Goal: Information Seeking & Learning: Learn about a topic

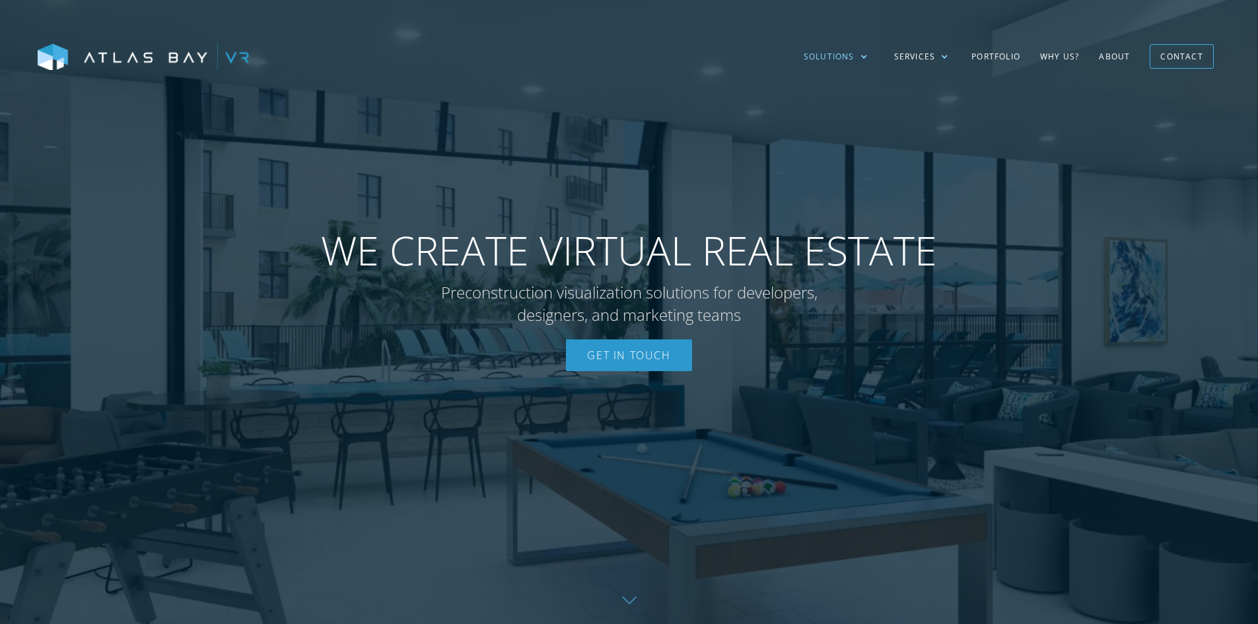
click at [849, 57] on div "Solutions" at bounding box center [829, 57] width 51 height 12
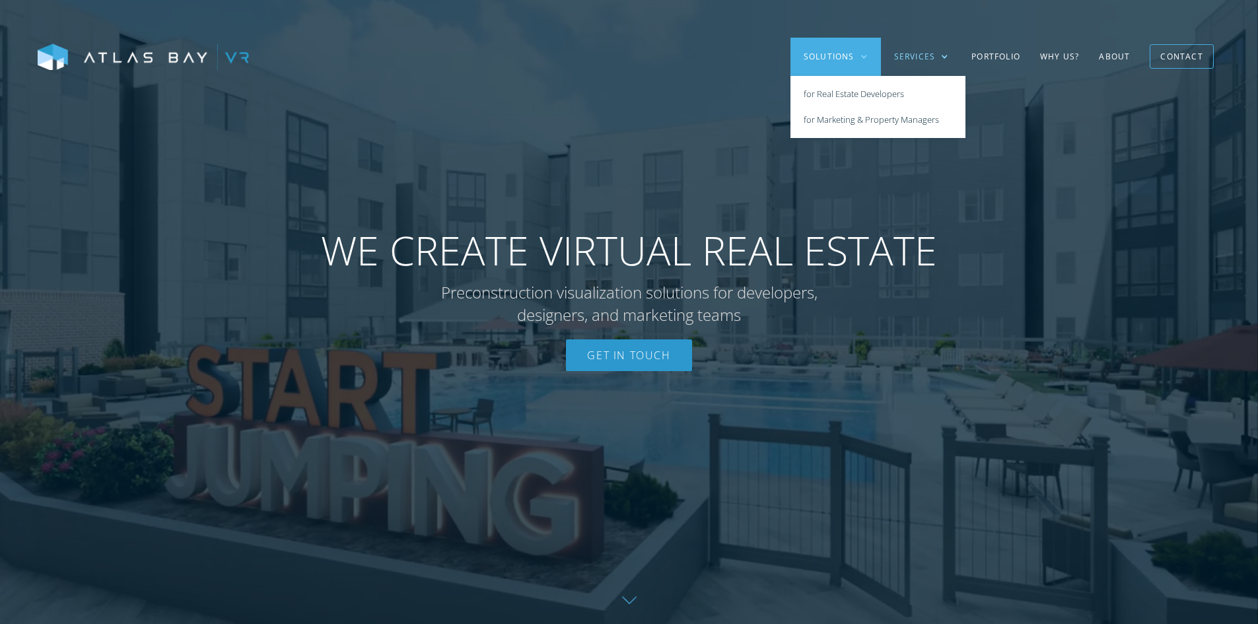
click at [896, 61] on div "Services" at bounding box center [915, 57] width 42 height 12
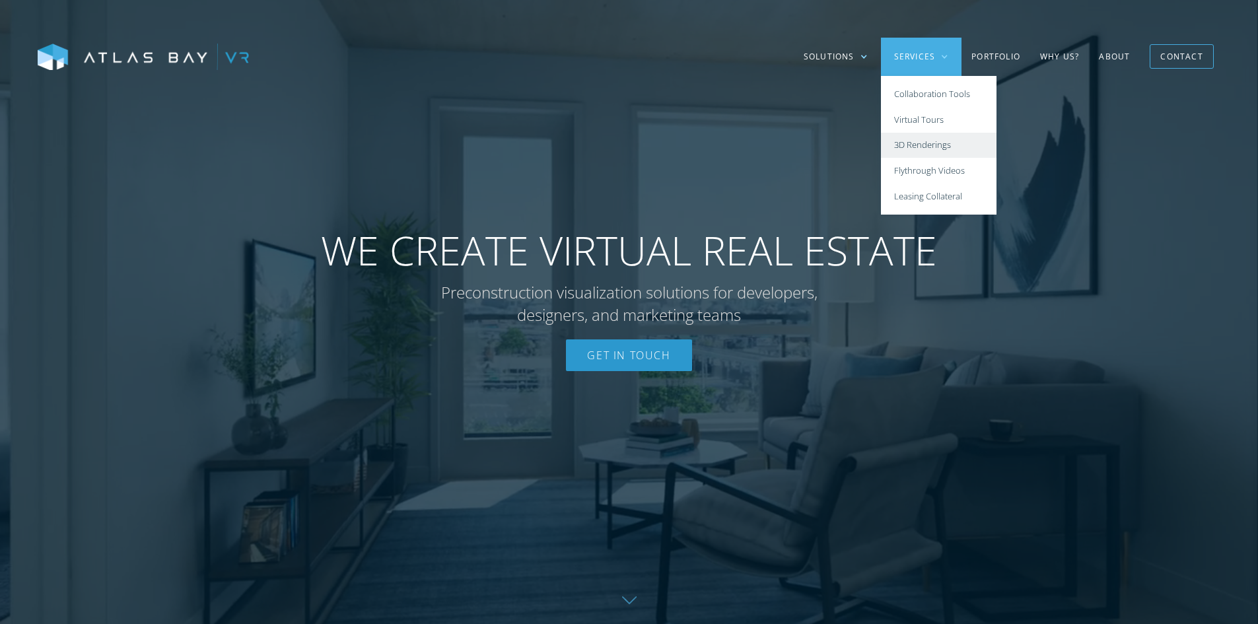
click at [919, 148] on link "3D Renderings" at bounding box center [939, 146] width 116 height 26
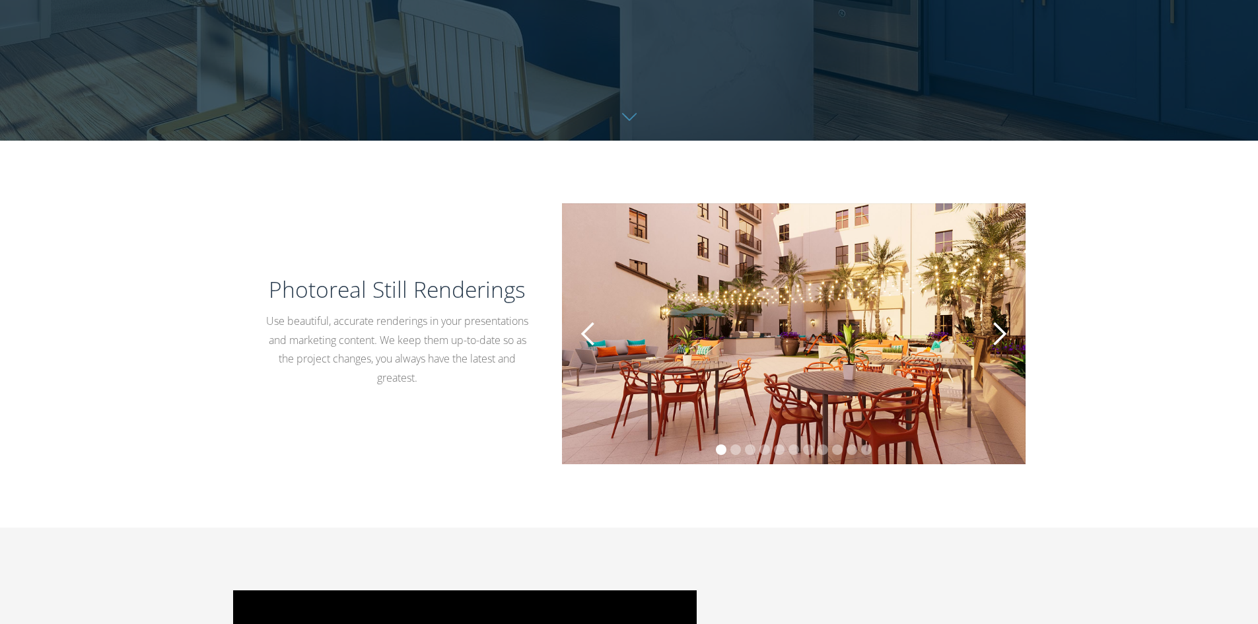
scroll to position [528, 0]
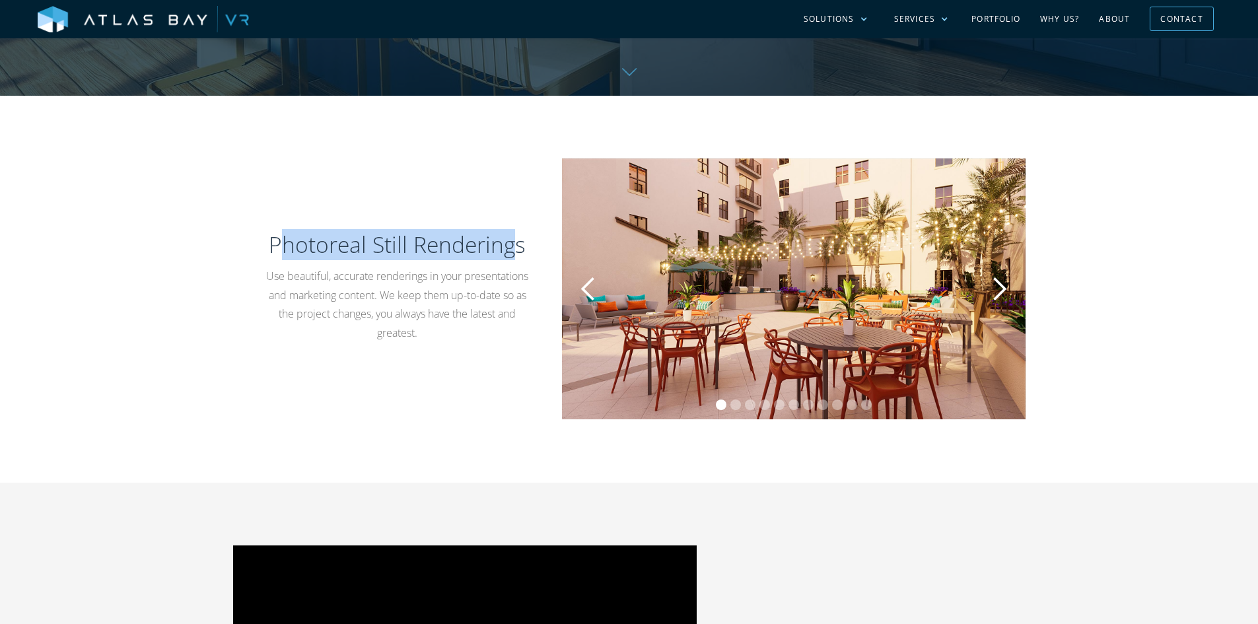
drag, startPoint x: 277, startPoint y: 242, endPoint x: 511, endPoint y: 240, distance: 233.8
click at [511, 240] on h2 "Photoreal Still Renderings" at bounding box center [398, 244] width 266 height 31
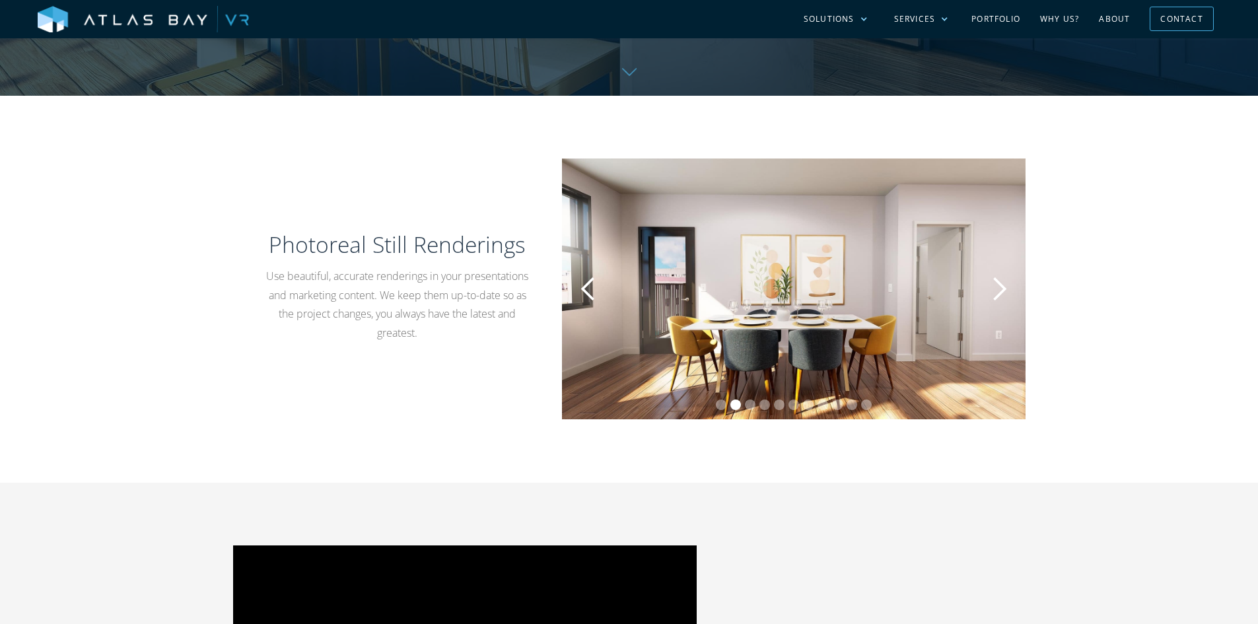
click at [505, 338] on p "Use beautiful, accurate renderings in your presentations and marketing content.…" at bounding box center [398, 305] width 266 height 76
click at [599, 289] on div "previous slide" at bounding box center [588, 289] width 26 height 26
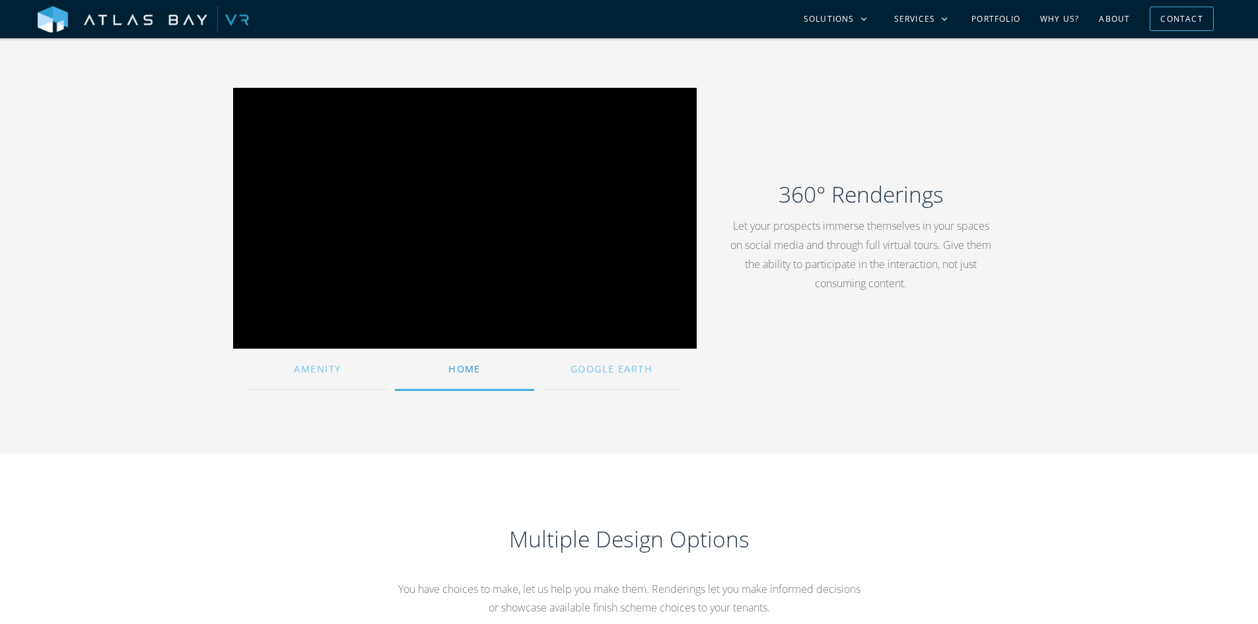
scroll to position [991, 0]
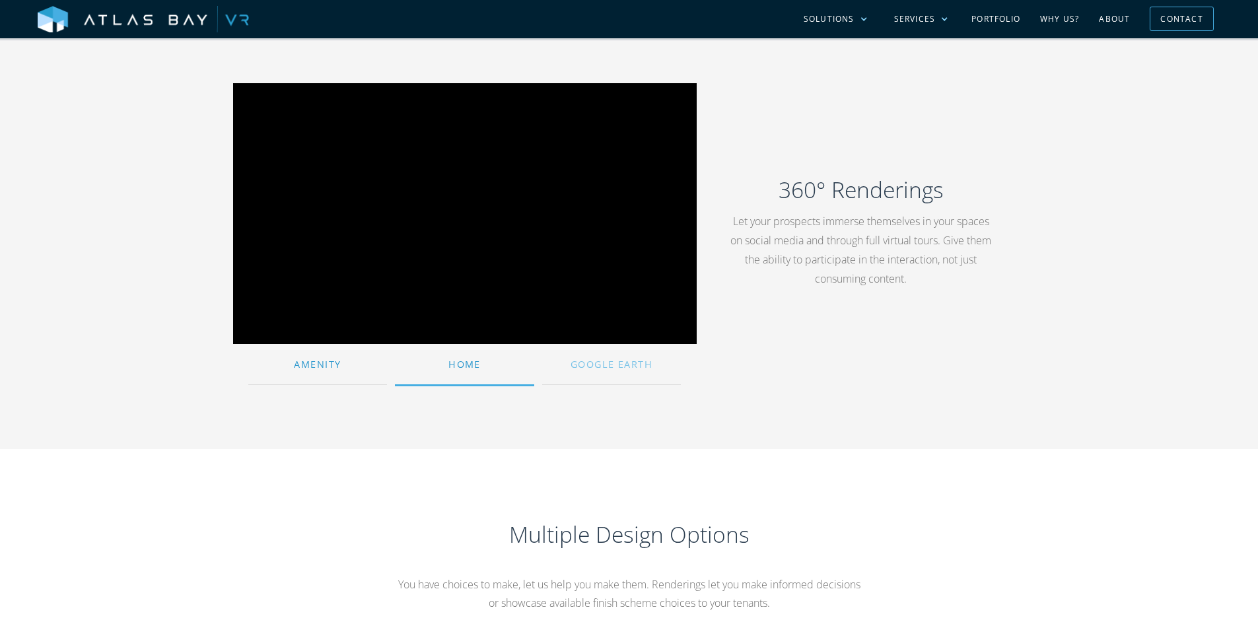
click at [306, 367] on div "Amenity" at bounding box center [317, 364] width 139 height 28
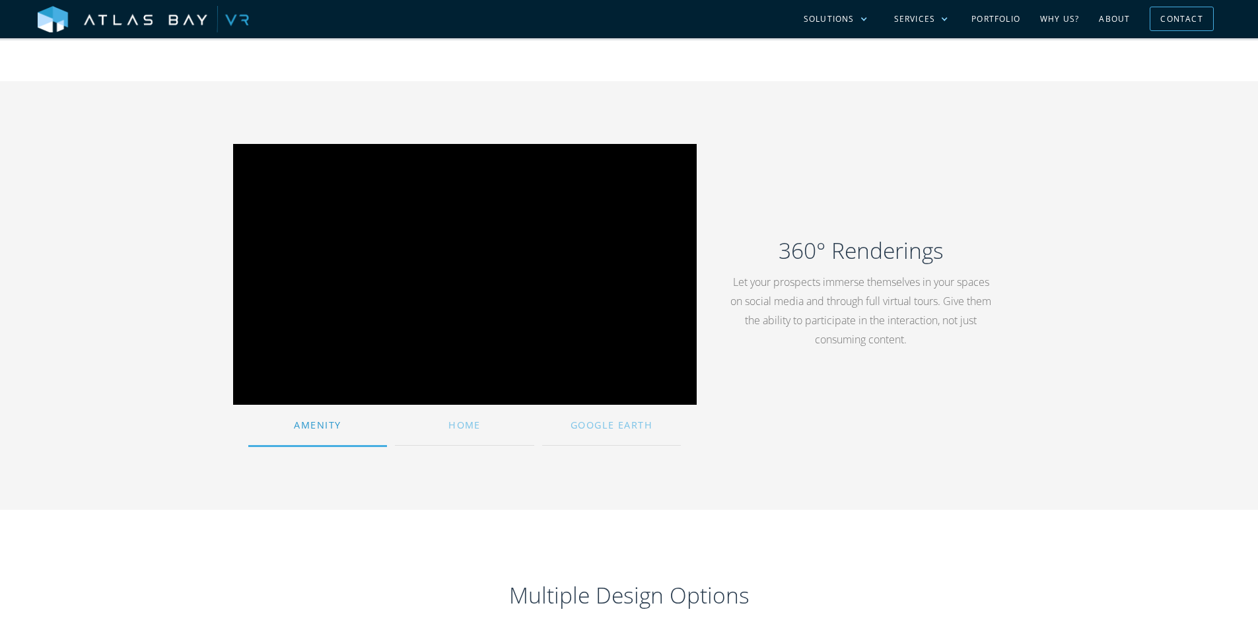
scroll to position [925, 0]
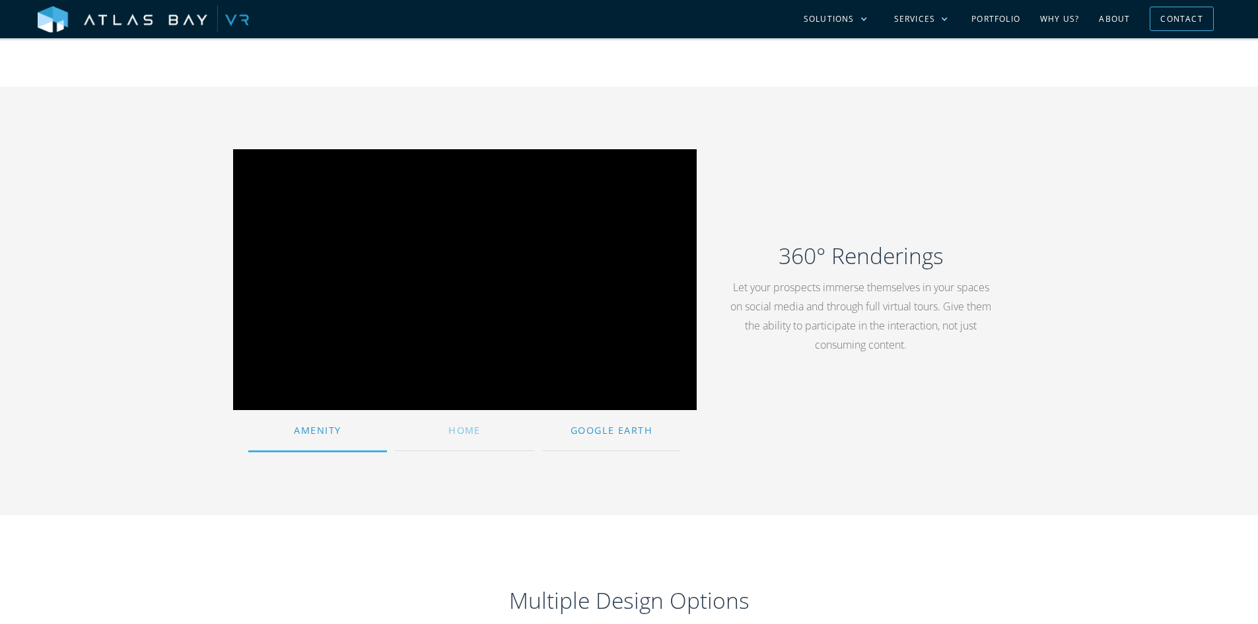
click at [580, 432] on div "Google Earth" at bounding box center [611, 430] width 139 height 28
click at [489, 414] on link "Home" at bounding box center [464, 430] width 139 height 41
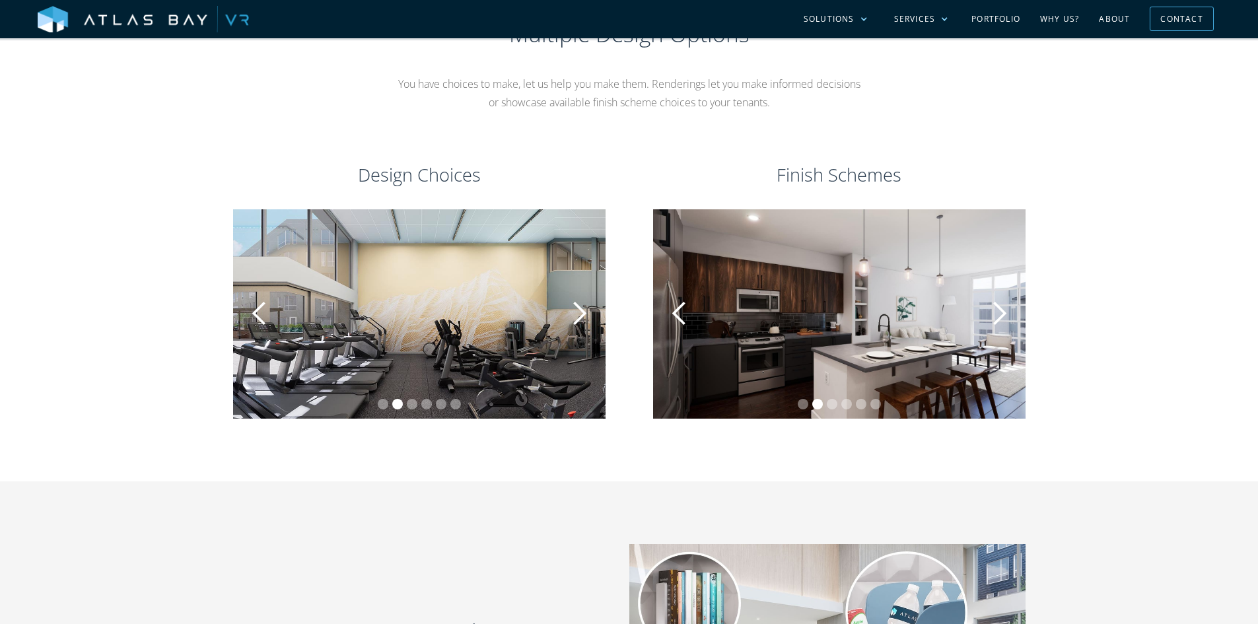
scroll to position [1519, 0]
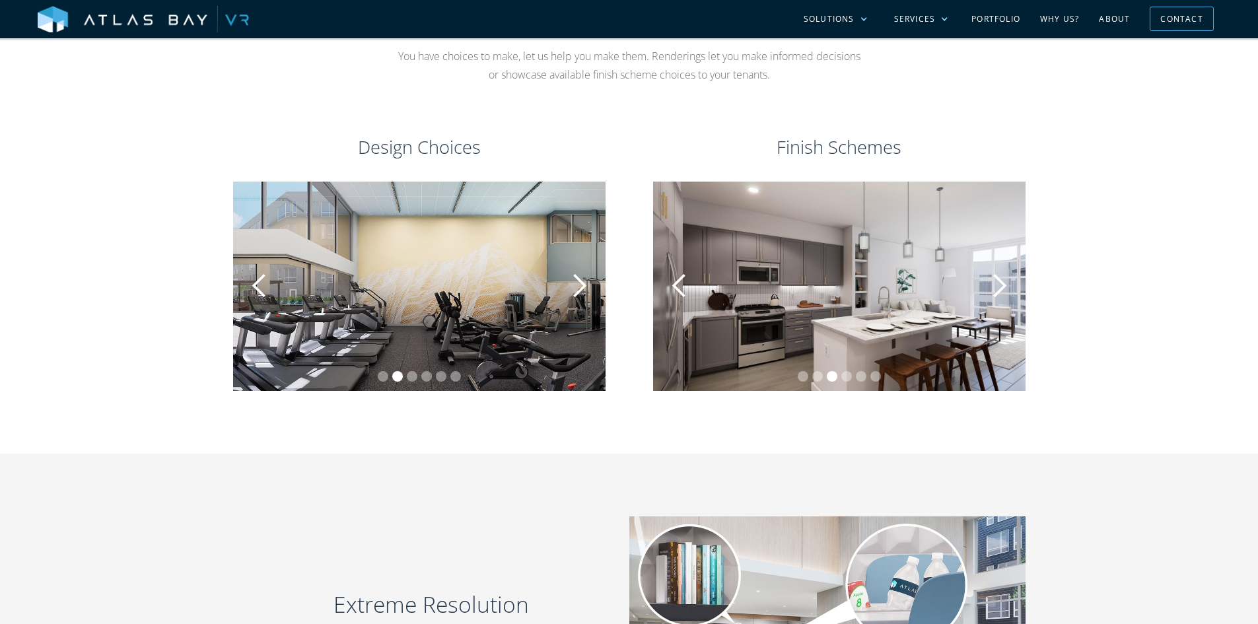
click at [574, 283] on div "next slide" at bounding box center [579, 286] width 26 height 26
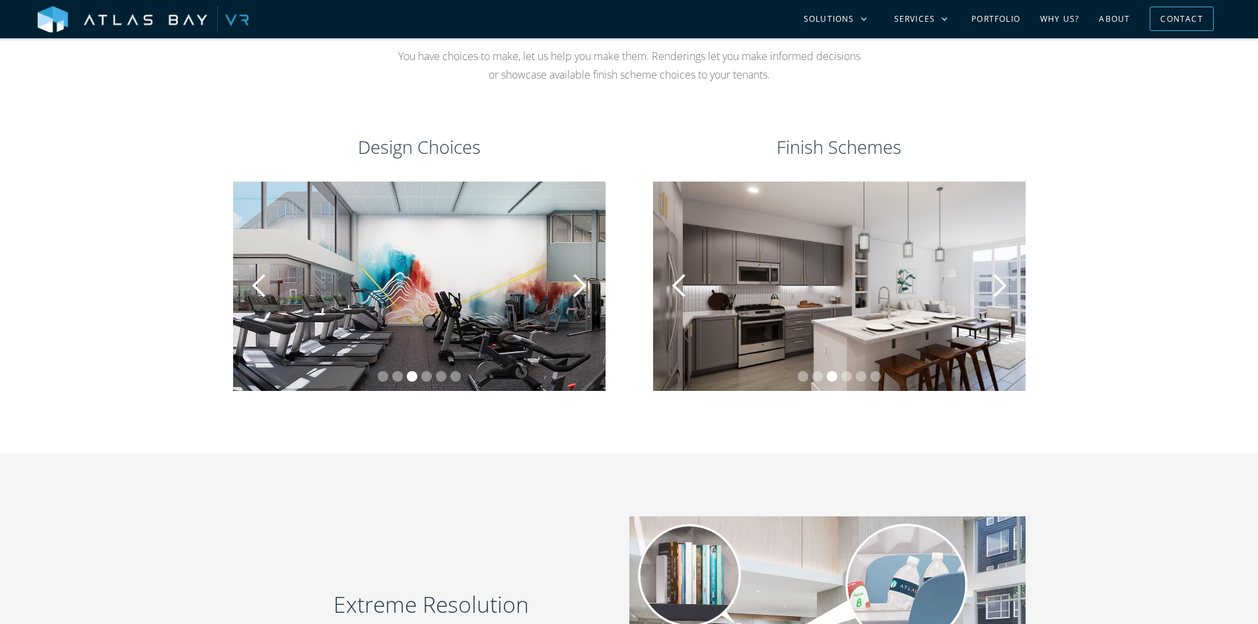
click at [683, 286] on div "previous slide" at bounding box center [679, 286] width 26 height 26
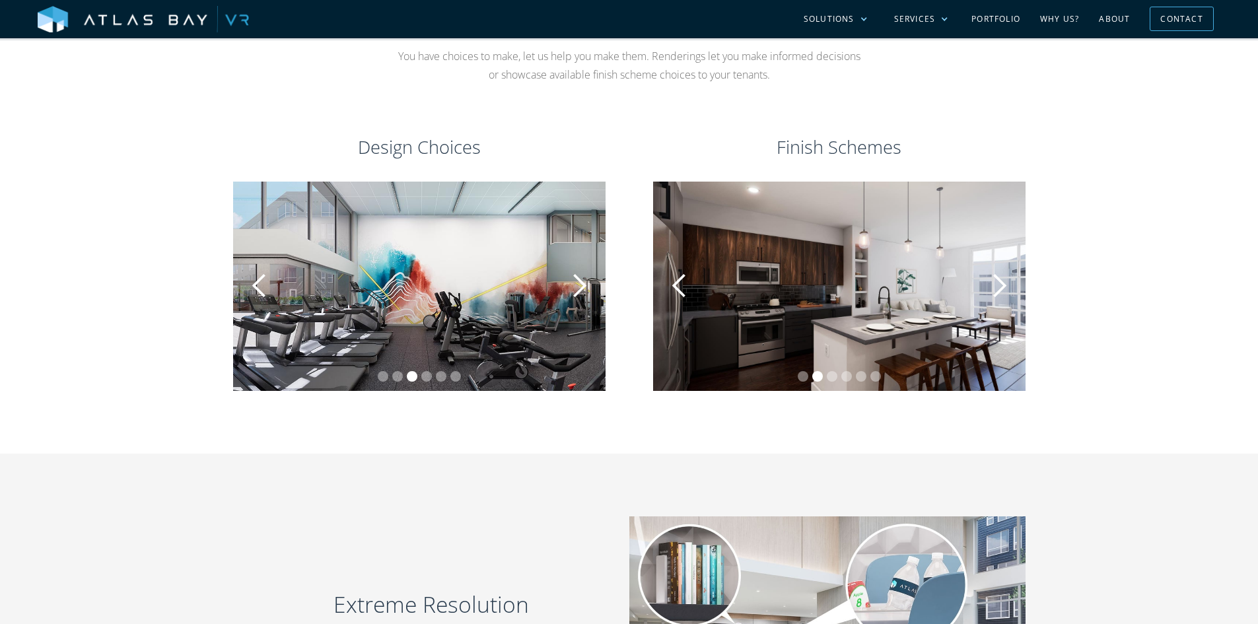
click at [683, 286] on div "previous slide" at bounding box center [679, 286] width 26 height 26
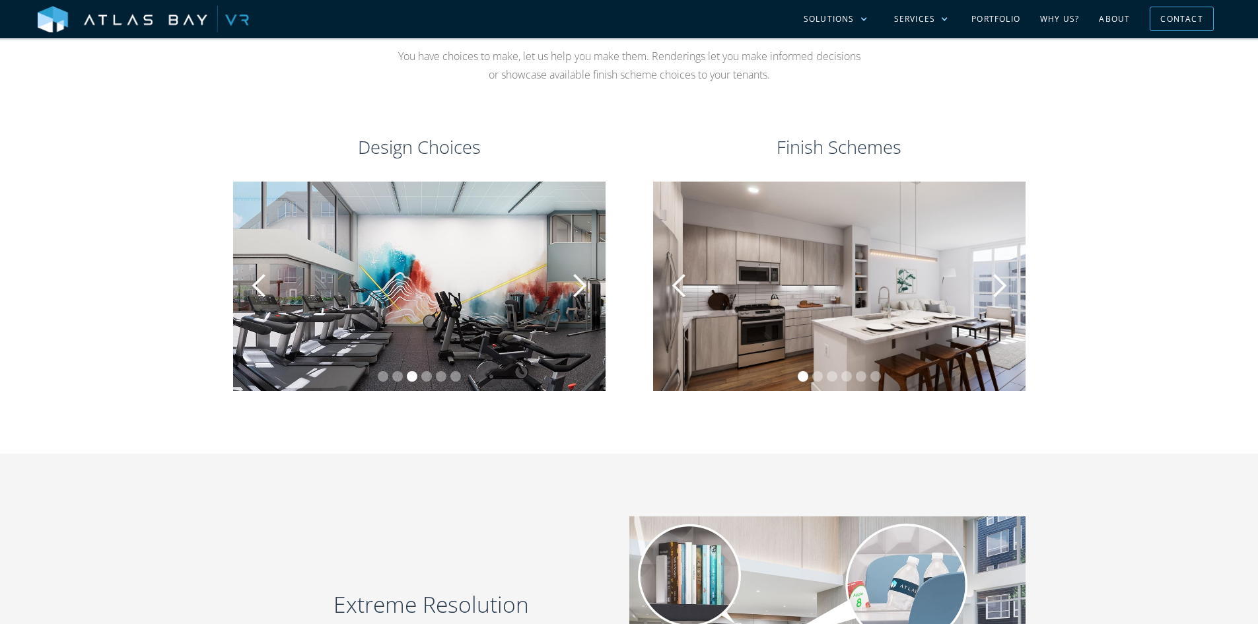
click at [683, 286] on div "previous slide" at bounding box center [679, 286] width 26 height 26
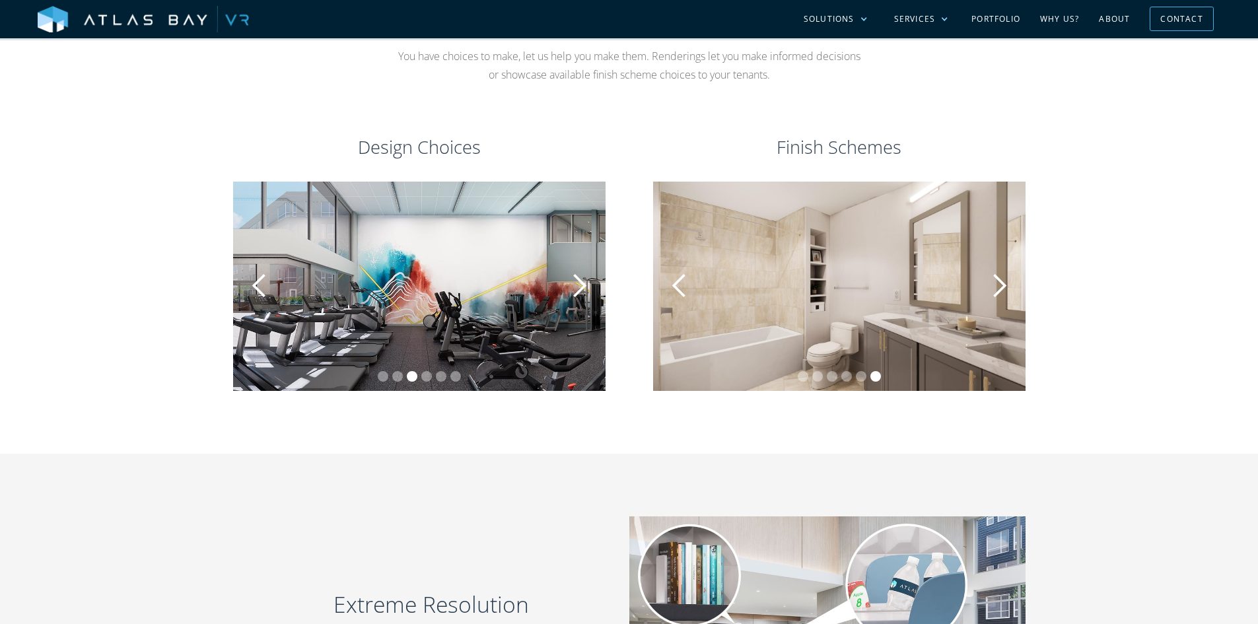
click at [683, 286] on div "previous slide" at bounding box center [679, 286] width 26 height 26
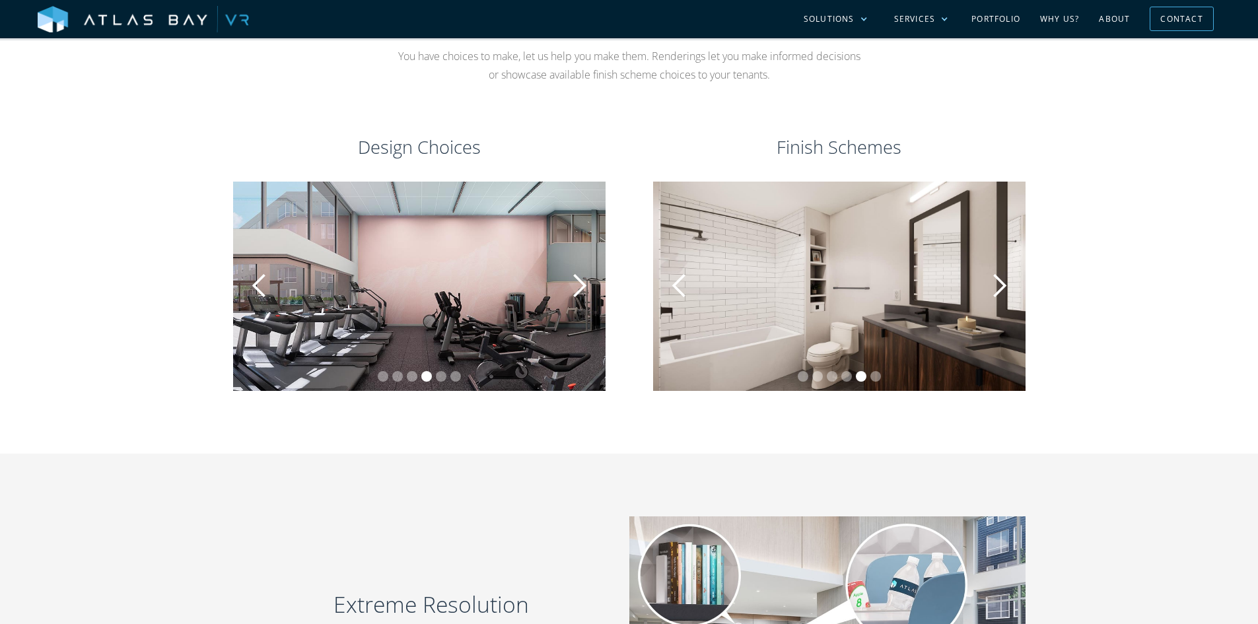
click at [683, 286] on div "previous slide" at bounding box center [679, 286] width 26 height 26
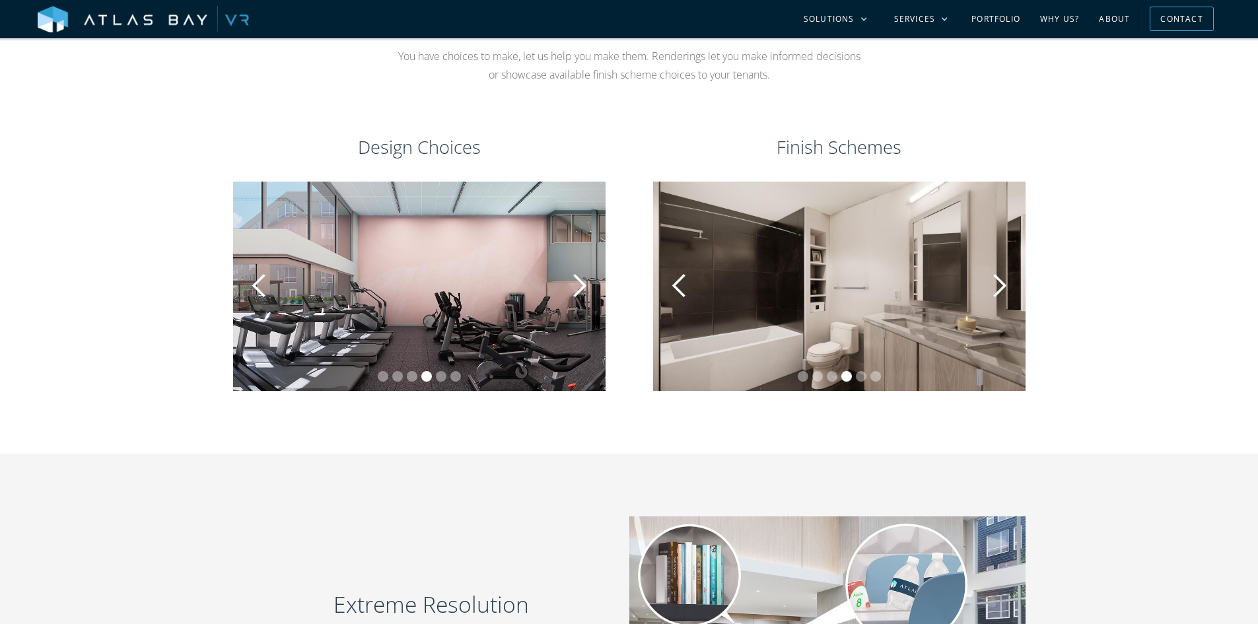
click at [683, 286] on div "previous slide" at bounding box center [679, 286] width 26 height 26
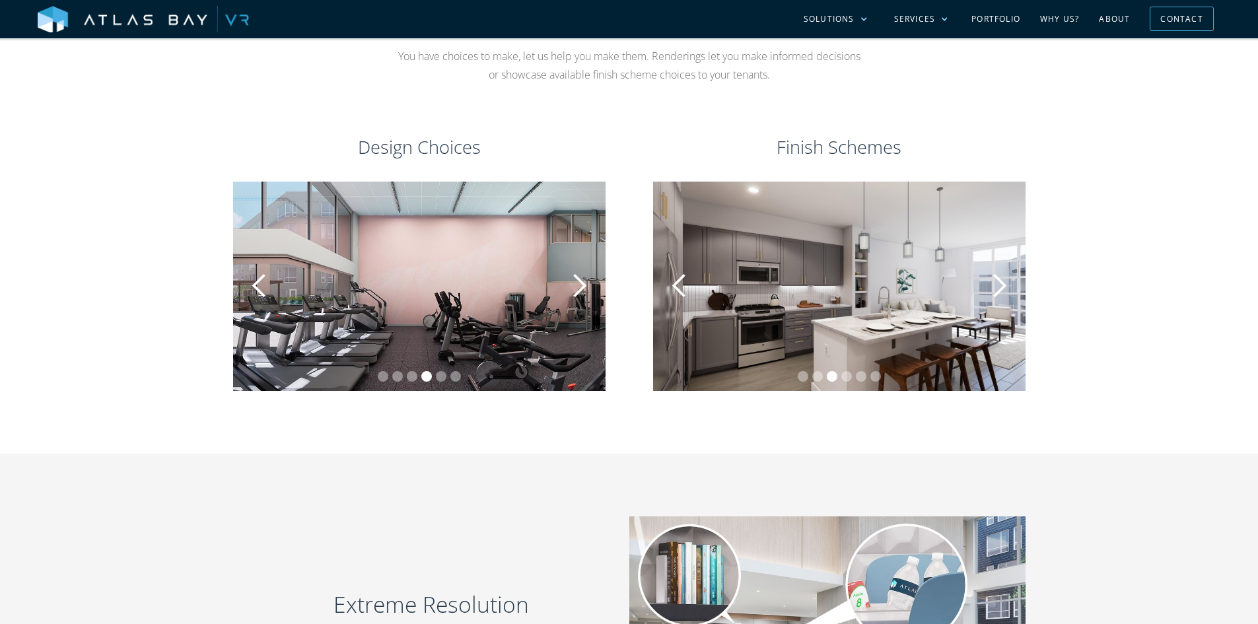
click at [580, 290] on div "next slide" at bounding box center [579, 286] width 26 height 26
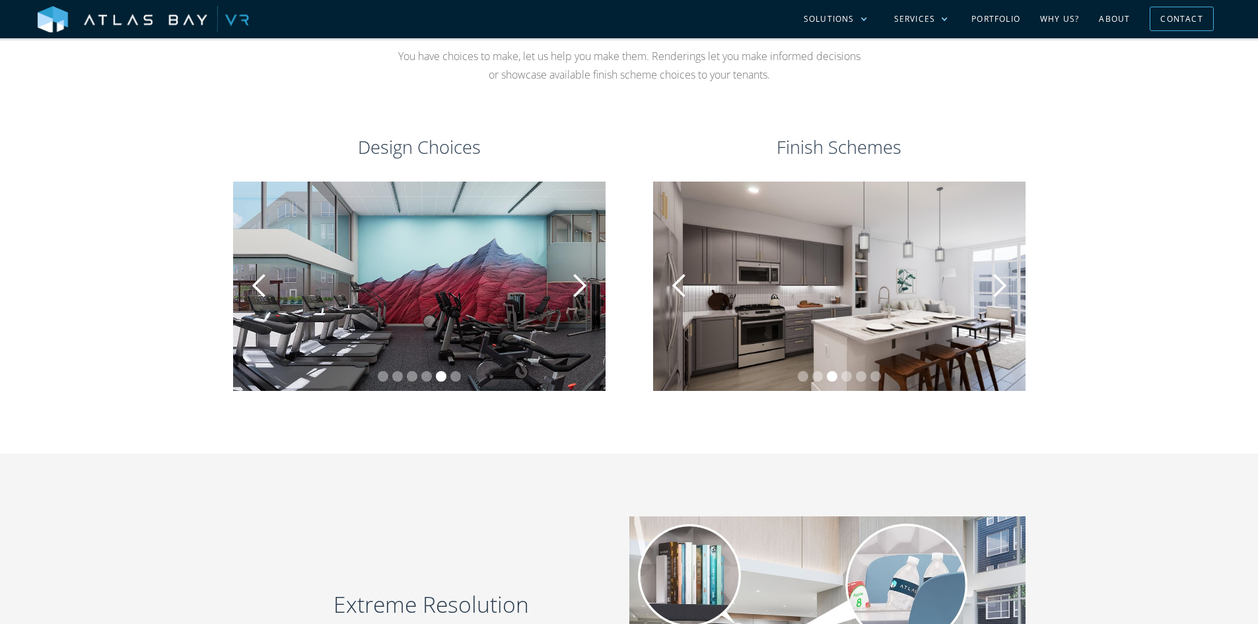
click at [580, 290] on div "next slide" at bounding box center [579, 286] width 26 height 26
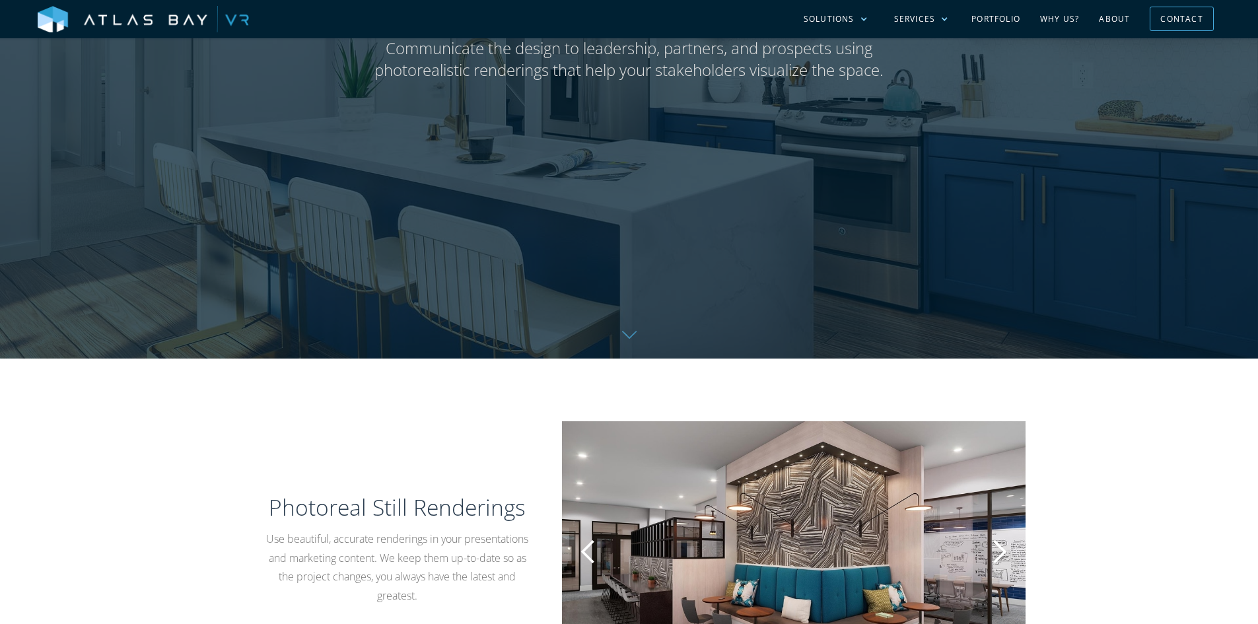
scroll to position [244, 0]
